Goal: Find specific page/section: Find specific page/section

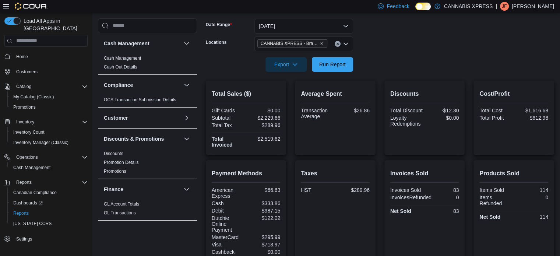
scroll to position [335, 0]
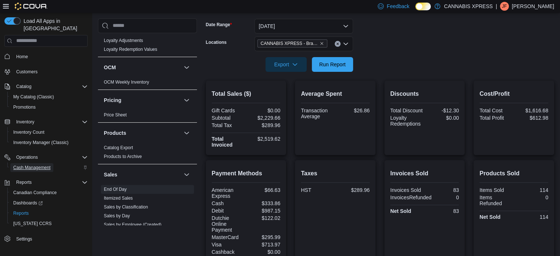
click at [37, 165] on span "Cash Management" at bounding box center [31, 168] width 37 height 6
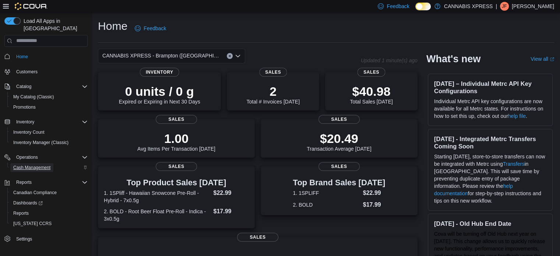
drag, startPoint x: 0, startPoint y: 0, endPoint x: 37, endPoint y: 158, distance: 162.6
click at [37, 165] on span "Cash Management" at bounding box center [31, 168] width 37 height 6
